Goal: Information Seeking & Learning: Understand process/instructions

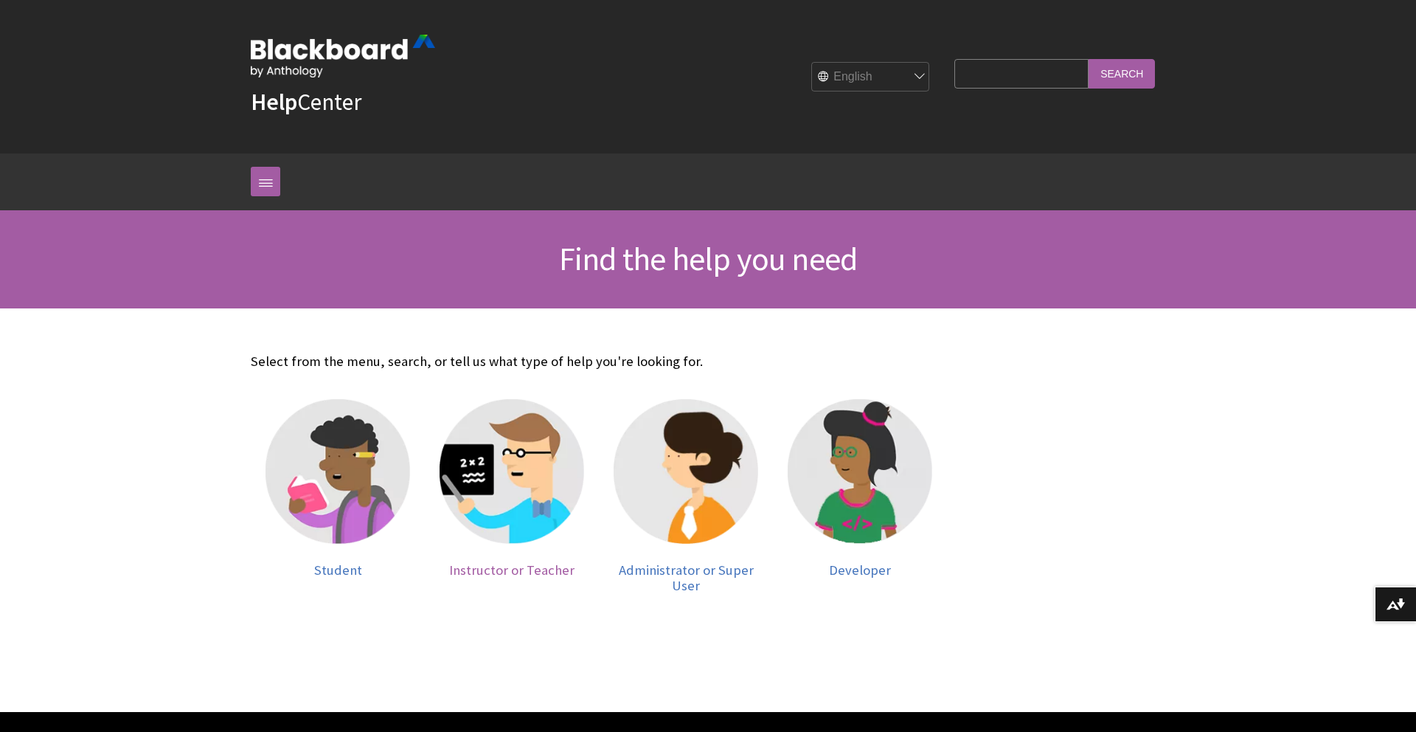
click at [515, 504] on img at bounding box center [512, 471] width 145 height 145
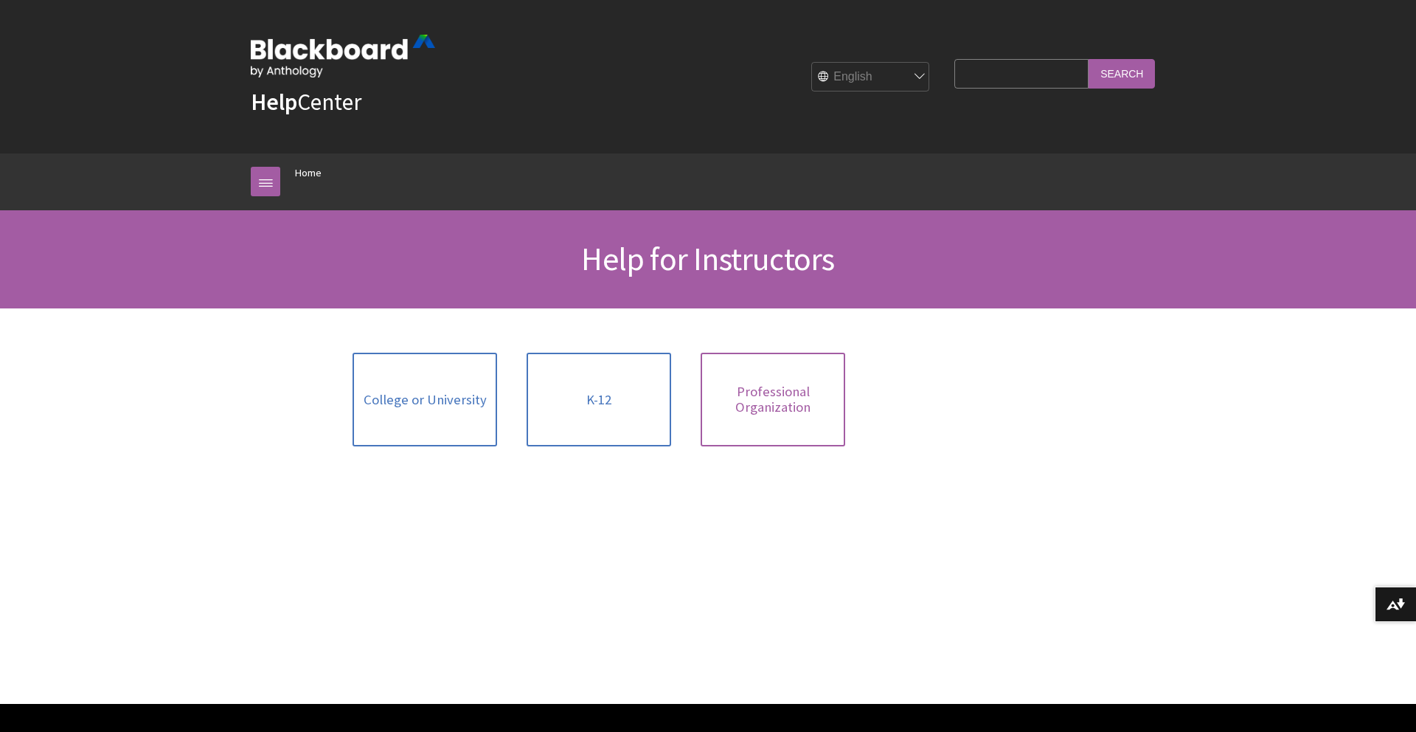
click at [760, 397] on span "Professional Organization" at bounding box center [772, 399] width 127 height 32
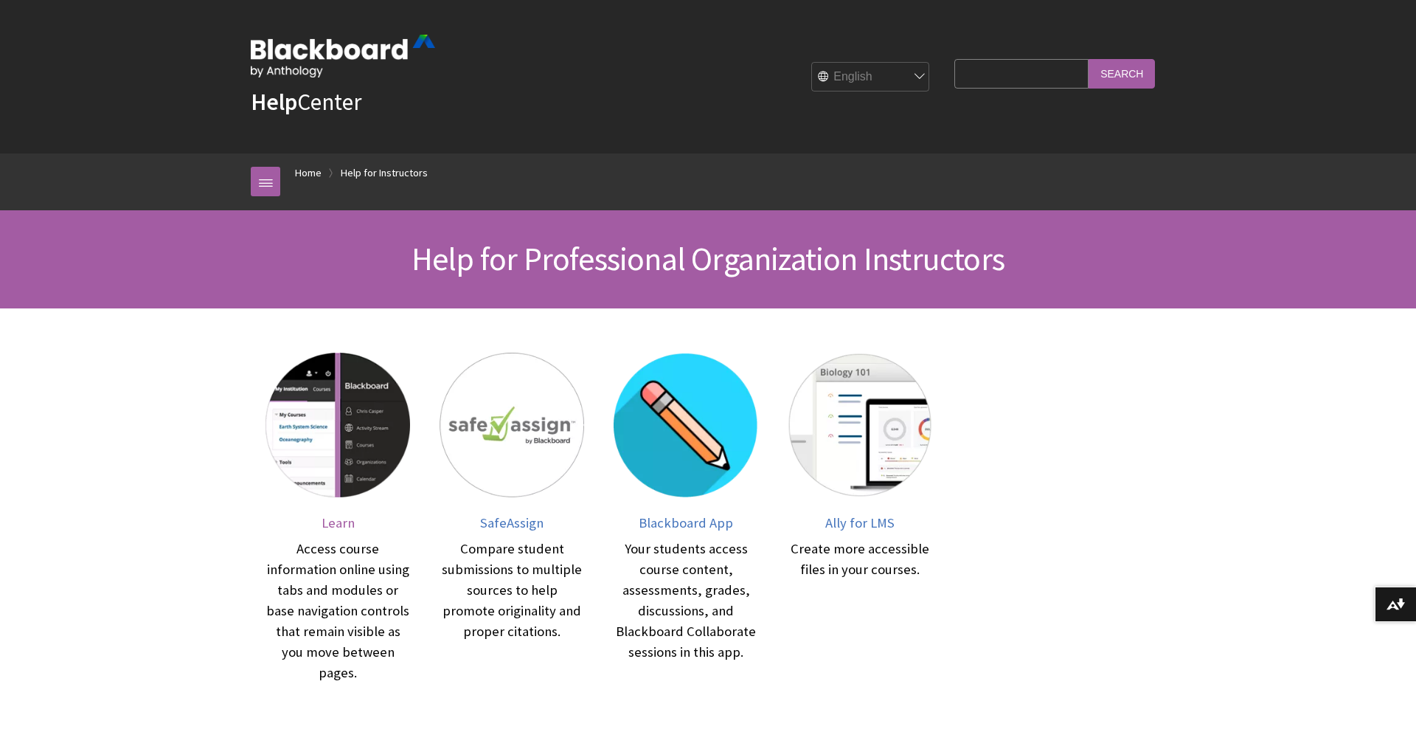
click at [366, 447] on img at bounding box center [337, 425] width 145 height 145
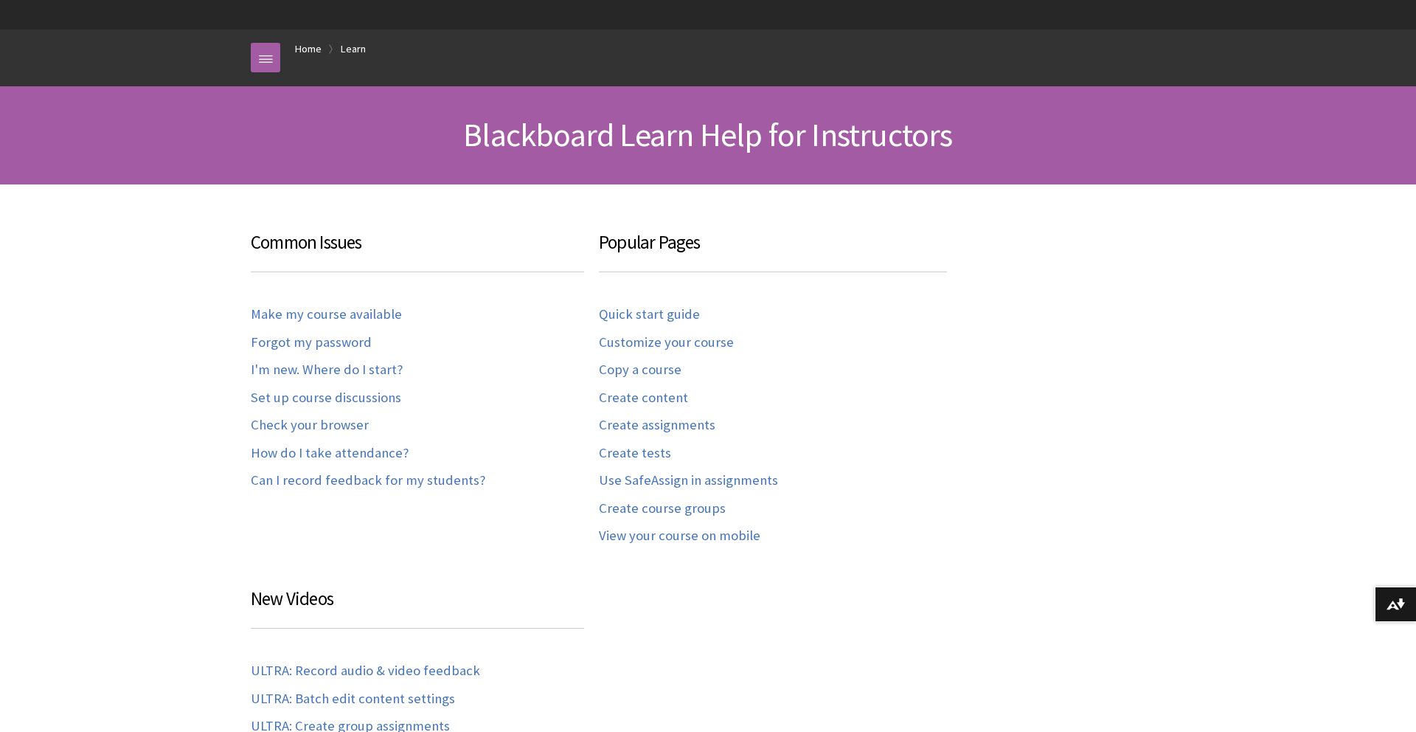
scroll to position [128, 0]
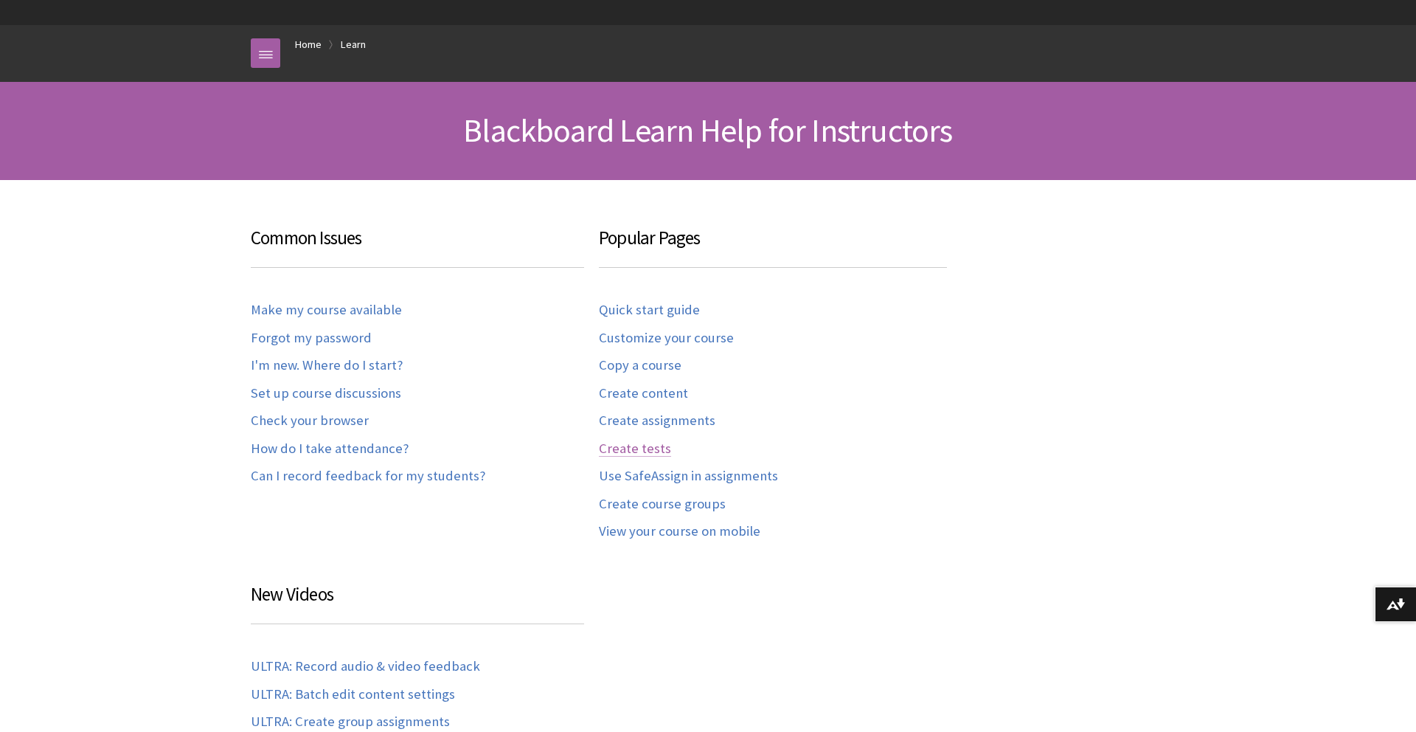
click at [631, 449] on link "Create tests" at bounding box center [635, 448] width 72 height 17
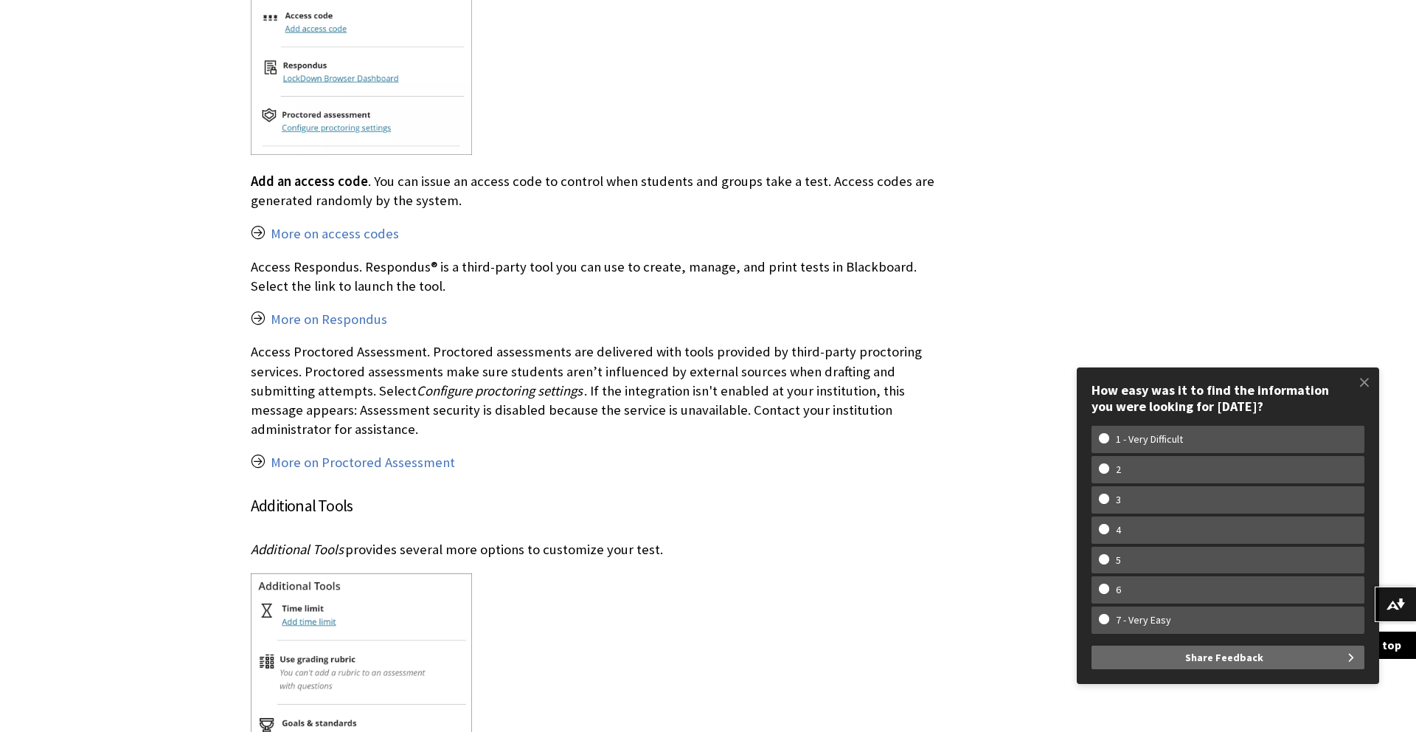
scroll to position [8927, 0]
